Goal: Find specific page/section: Find specific page/section

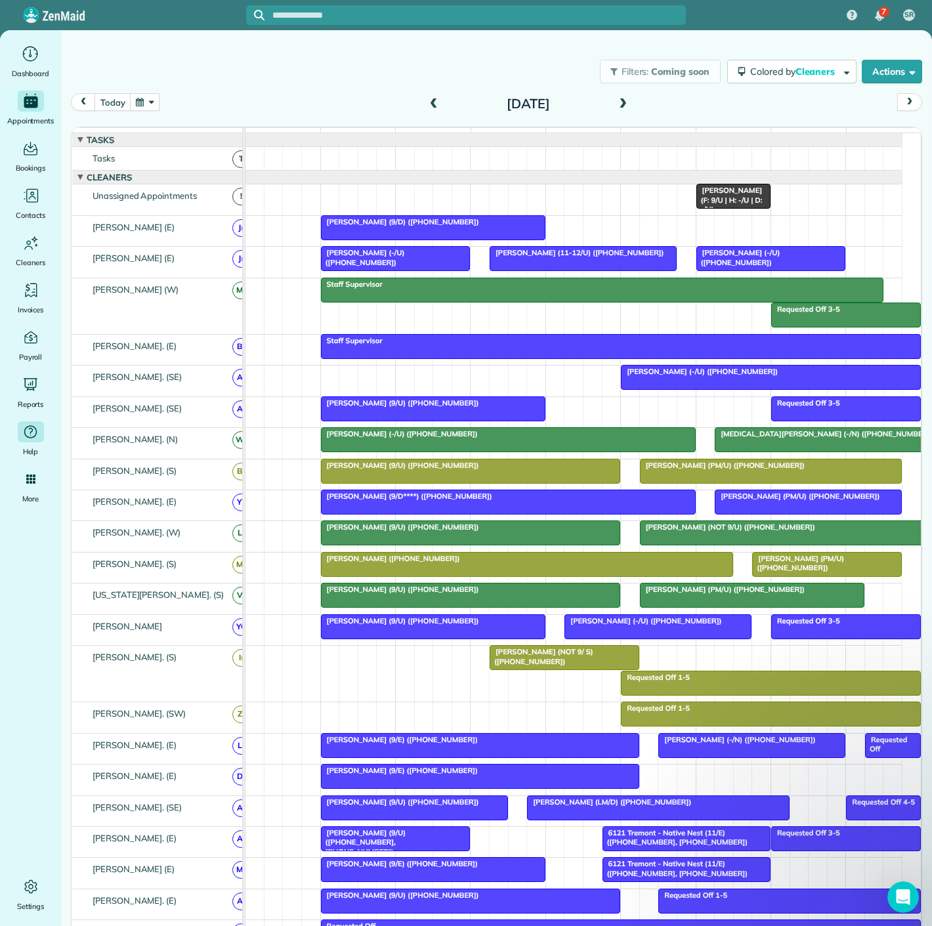
scroll to position [0, 67]
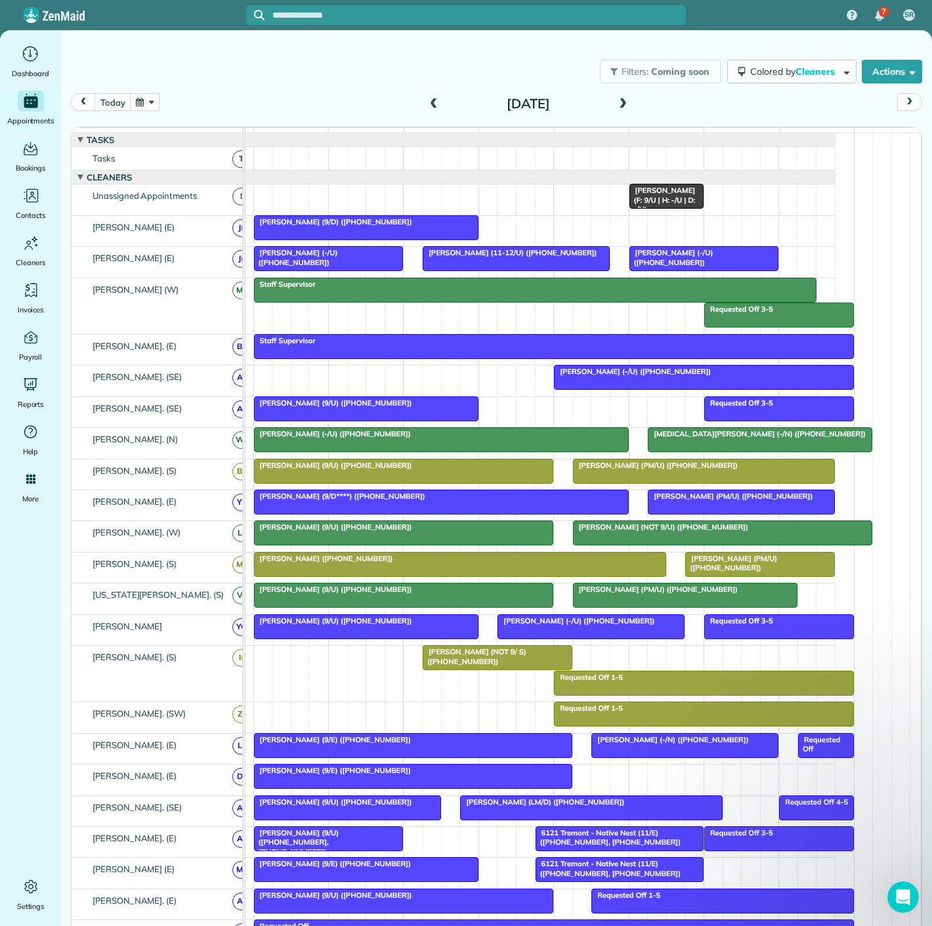
click at [594, 633] on div at bounding box center [591, 627] width 186 height 24
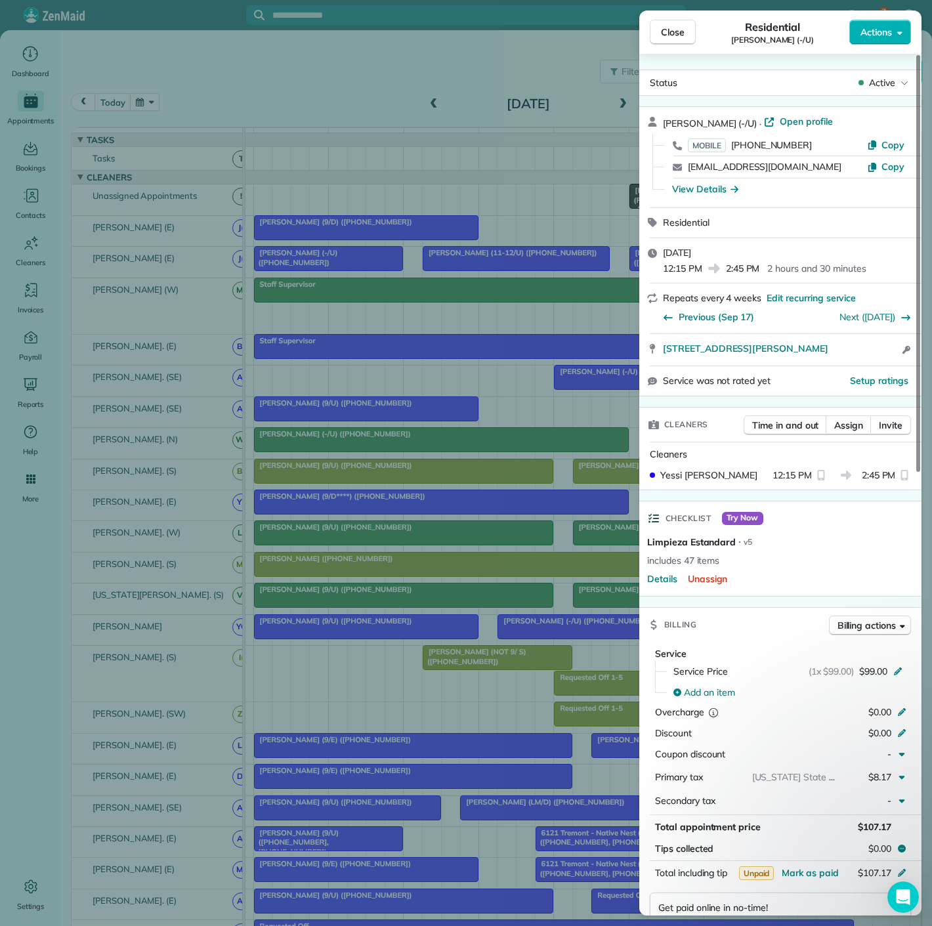
drag, startPoint x: 703, startPoint y: 189, endPoint x: 709, endPoint y: 215, distance: 26.3
click at [703, 189] on div "View Details" at bounding box center [705, 188] width 66 height 13
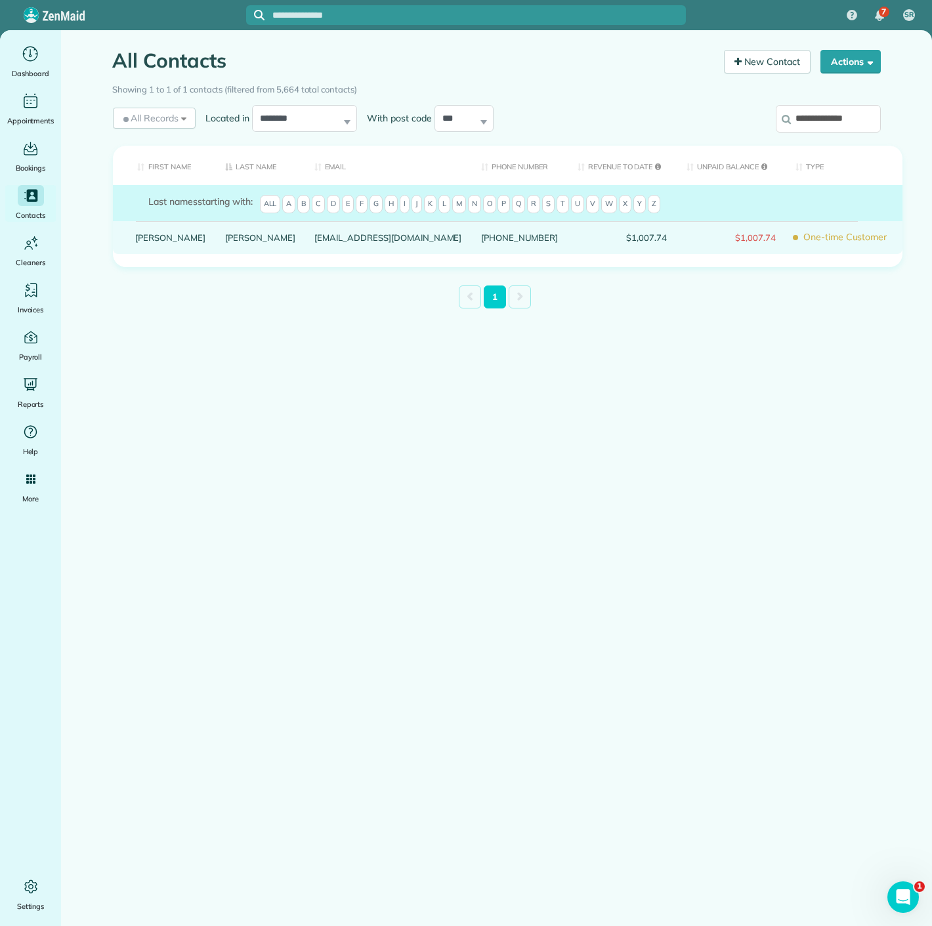
click at [225, 242] on link "[PERSON_NAME]" at bounding box center [260, 237] width 70 height 9
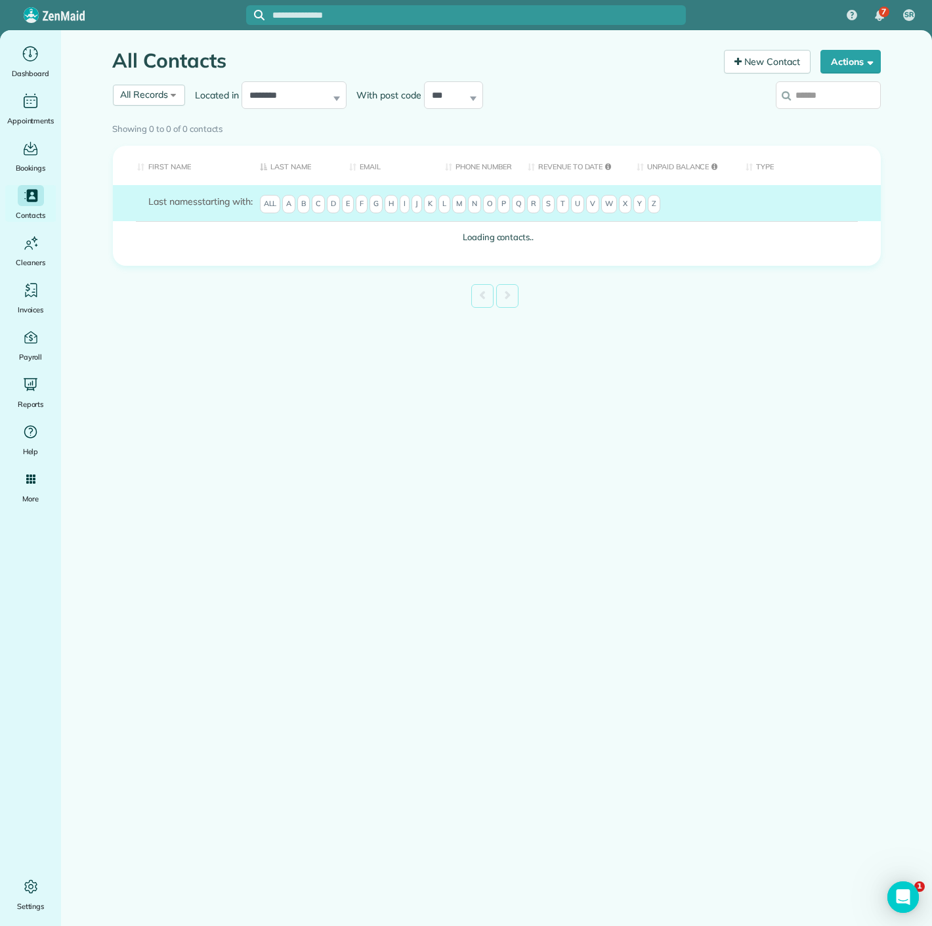
click at [832, 93] on input "search" at bounding box center [828, 95] width 105 height 28
type input "**"
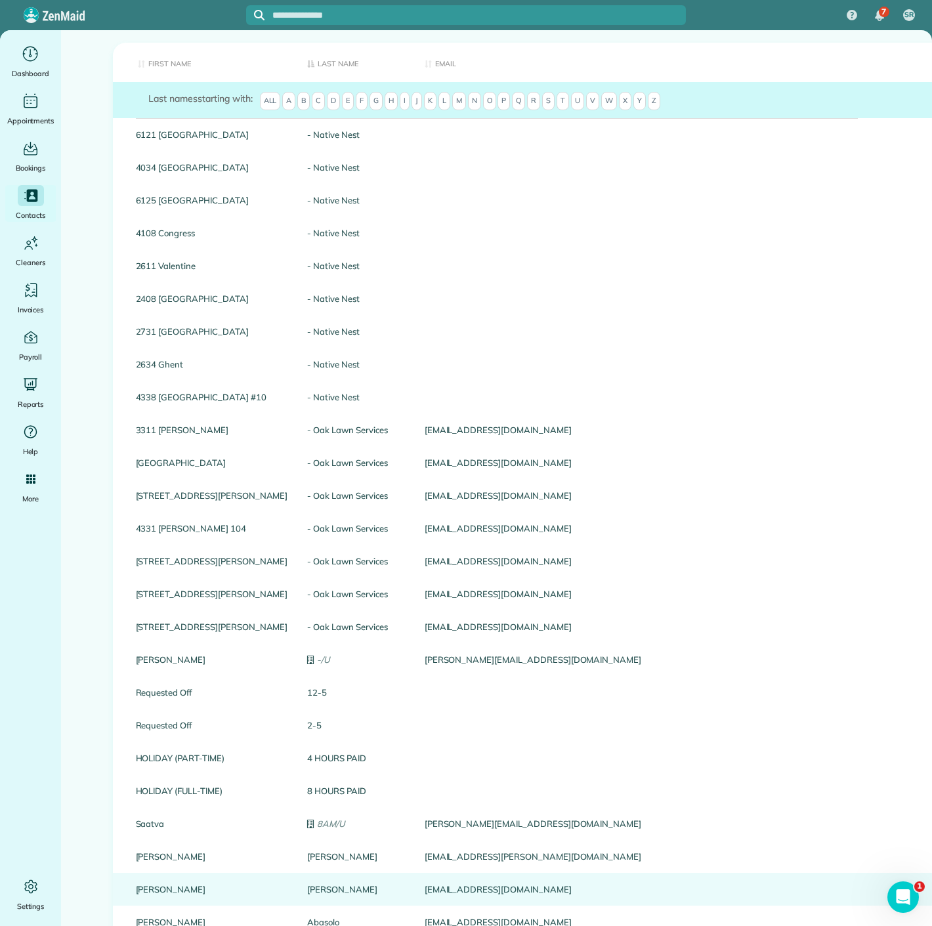
scroll to position [291, 0]
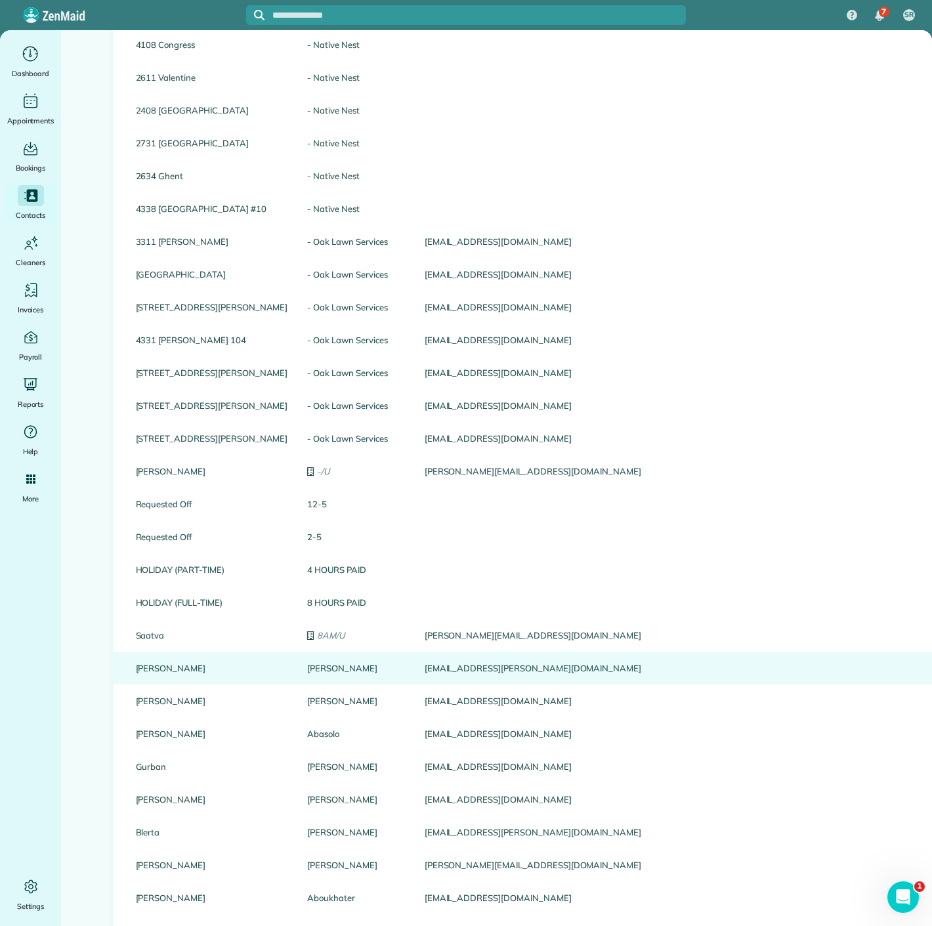
drag, startPoint x: 154, startPoint y: 661, endPoint x: 151, endPoint y: 668, distance: 7.7
